Goal: Transaction & Acquisition: Purchase product/service

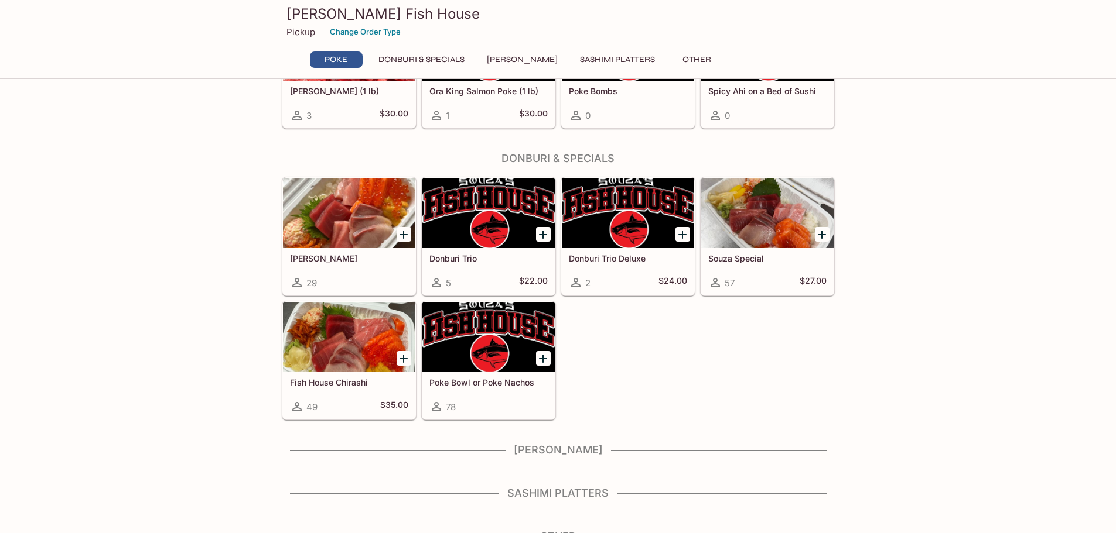
scroll to position [131, 0]
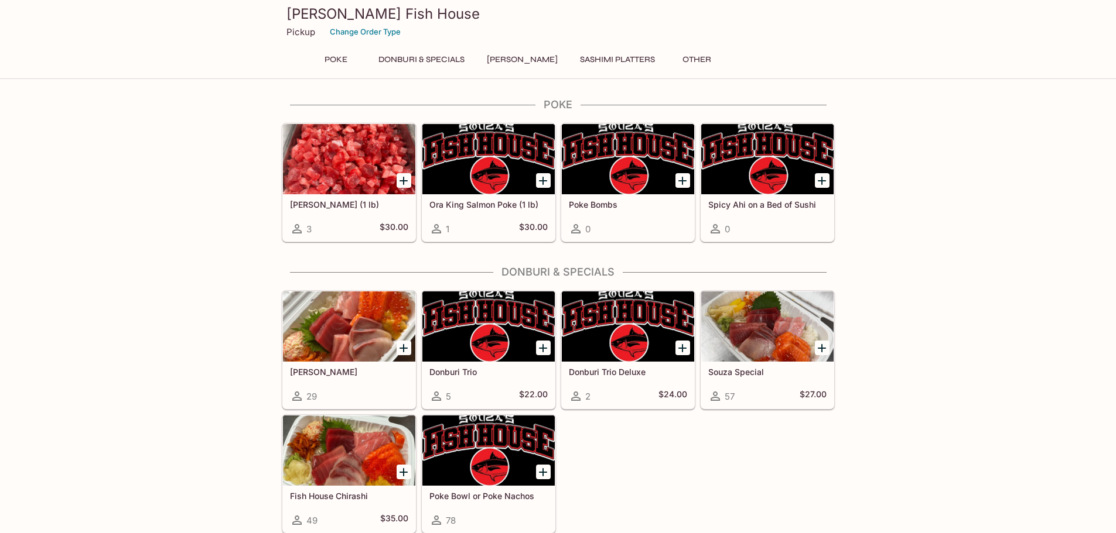
click at [608, 62] on button "Sashimi Platters" at bounding box center [617, 60] width 88 height 16
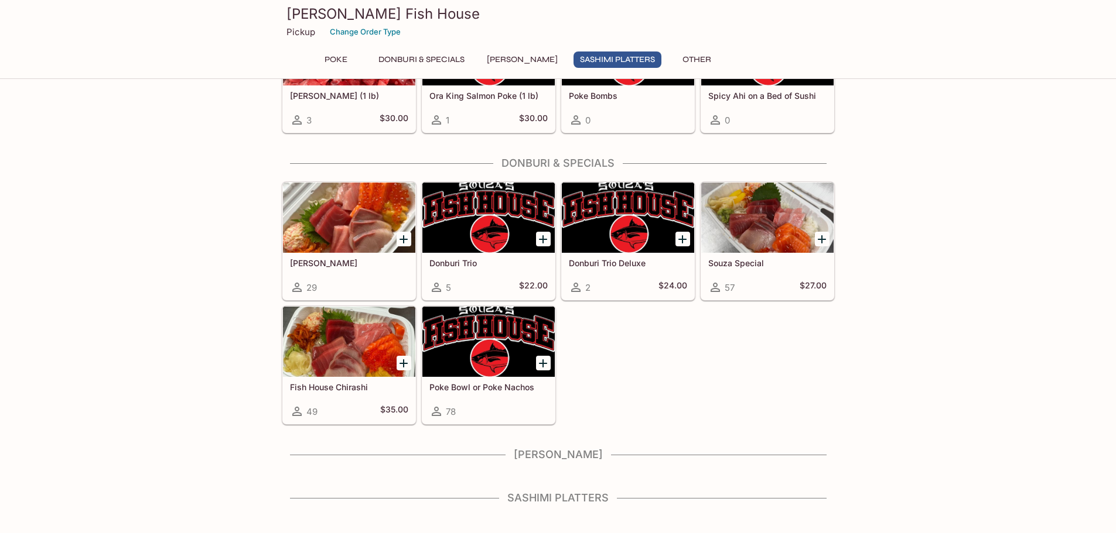
scroll to position [131, 0]
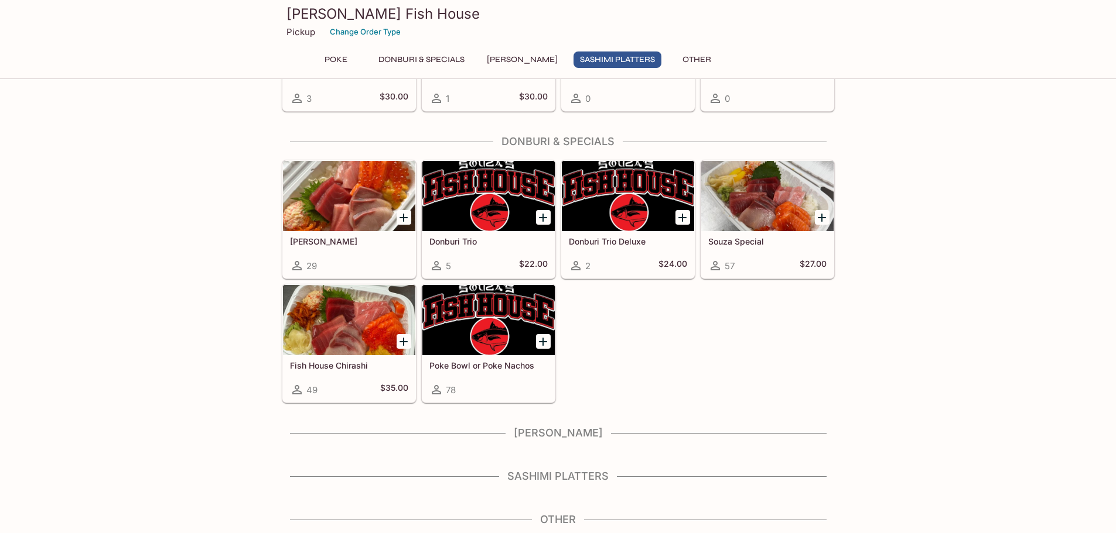
drag, startPoint x: 562, startPoint y: 471, endPoint x: 552, endPoint y: 492, distance: 23.6
click at [553, 486] on div "Sashimi Platters" at bounding box center [558, 480] width 553 height 20
click at [552, 502] on div "Poke Ahi Poke (1 lb) 3 $30.00 Ora King Salmon Poke (1 lb) 1 $30.00 Poke Bombs 0…" at bounding box center [558, 251] width 562 height 566
click at [676, 52] on button "Other" at bounding box center [697, 60] width 53 height 16
click at [334, 56] on button "Poke" at bounding box center [336, 60] width 53 height 16
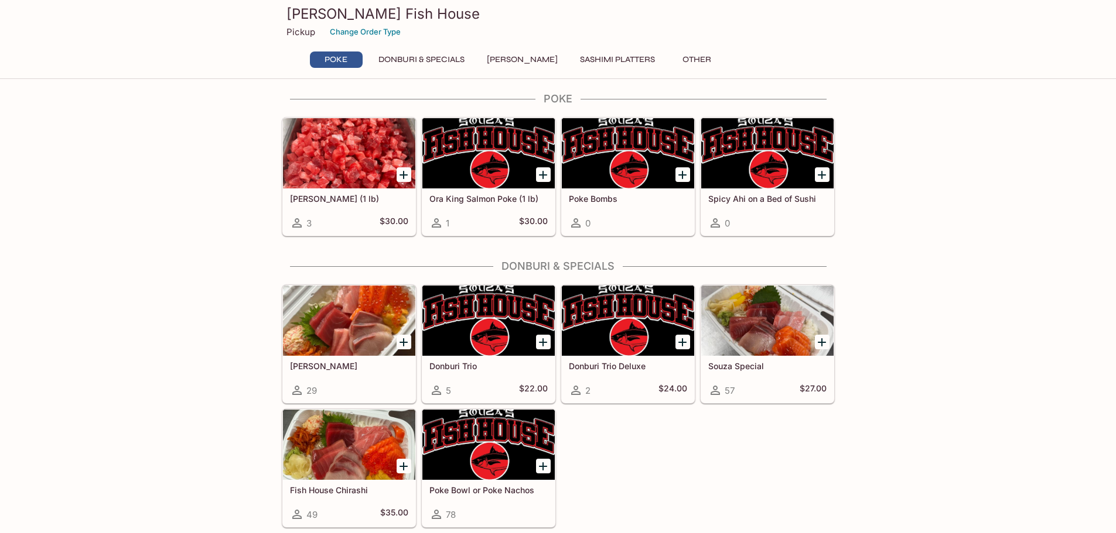
scroll to position [0, 0]
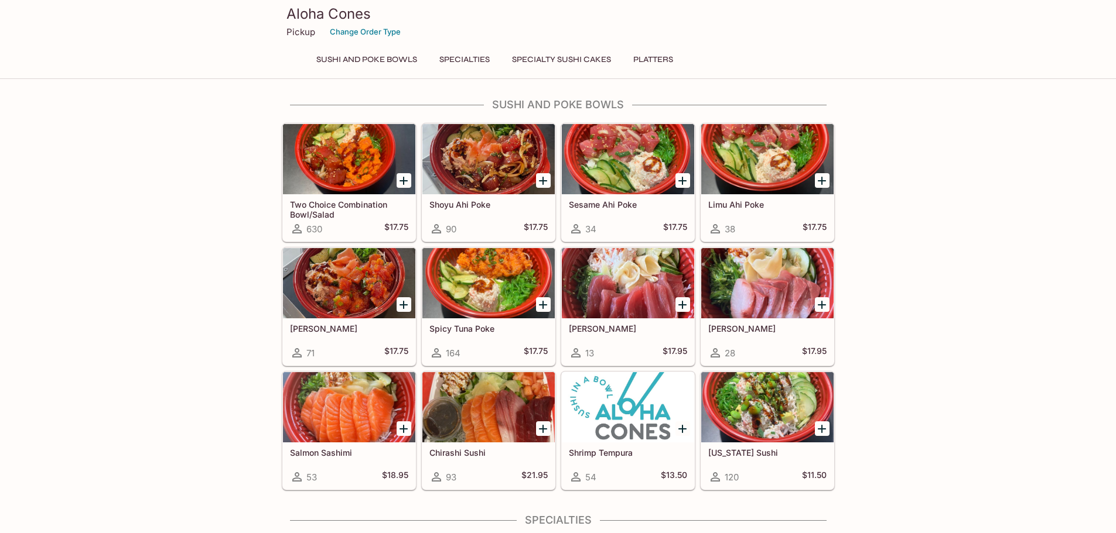
click at [662, 58] on button "Platters" at bounding box center [653, 60] width 53 height 16
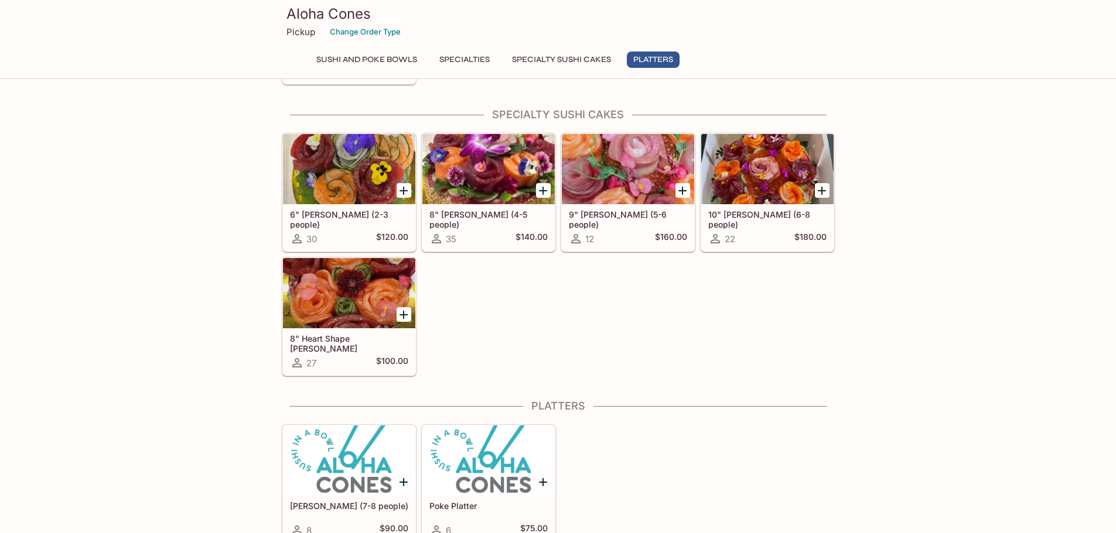
scroll to position [708, 0]
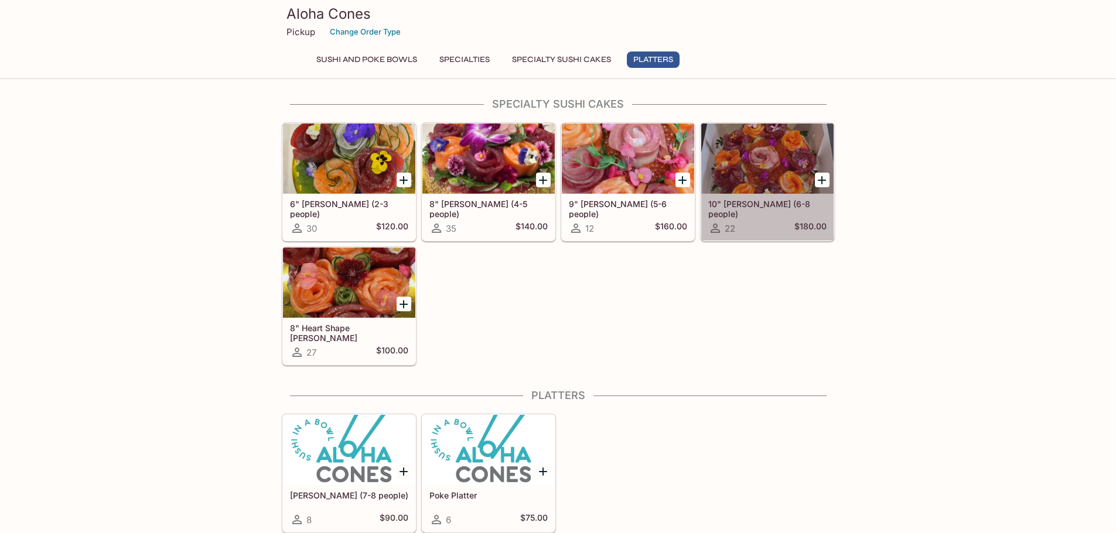
click at [737, 170] on div at bounding box center [767, 159] width 132 height 70
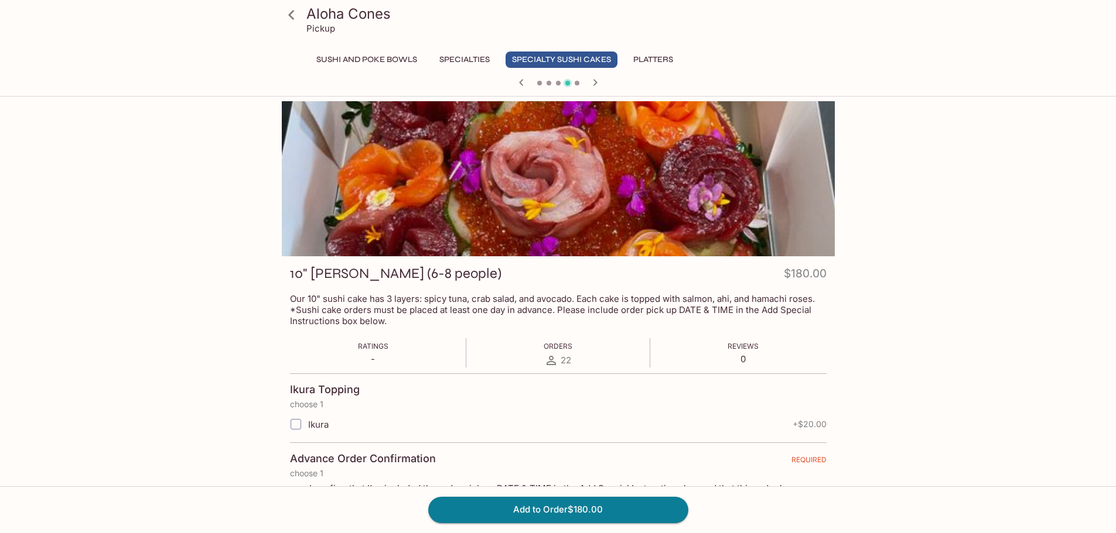
click at [720, 198] on div at bounding box center [558, 178] width 553 height 155
click at [289, 13] on icon at bounding box center [291, 15] width 20 height 20
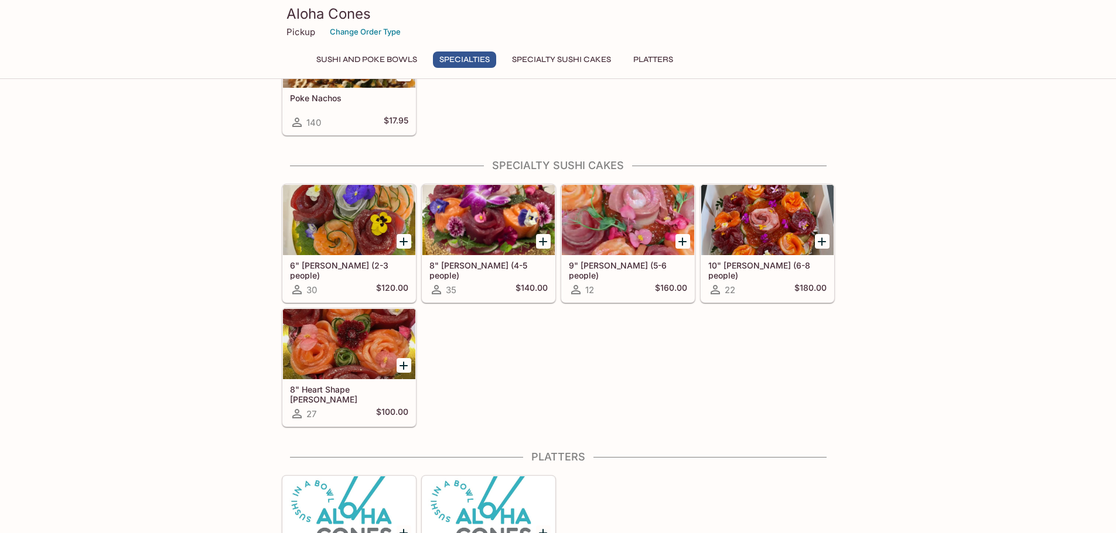
scroll to position [708, 0]
